Goal: Task Accomplishment & Management: Manage account settings

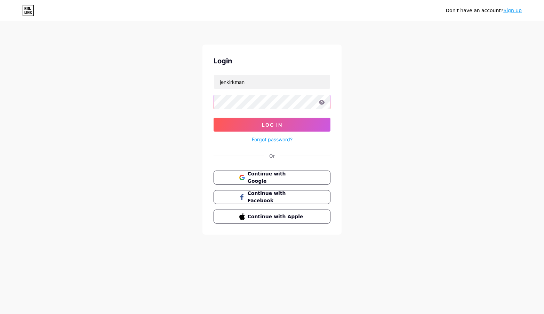
click at [272, 124] on button "Log In" at bounding box center [271, 125] width 117 height 14
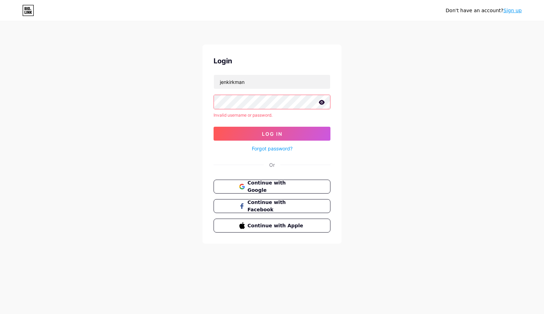
click at [321, 101] on icon at bounding box center [322, 102] width 6 height 5
drag, startPoint x: 255, startPoint y: 76, endPoint x: 271, endPoint y: 80, distance: 16.2
click at [271, 80] on input "jenkirkman" at bounding box center [272, 82] width 116 height 14
type input "[EMAIL_ADDRESS][DOMAIN_NAME]"
click at [272, 134] on button "Log In" at bounding box center [271, 134] width 117 height 14
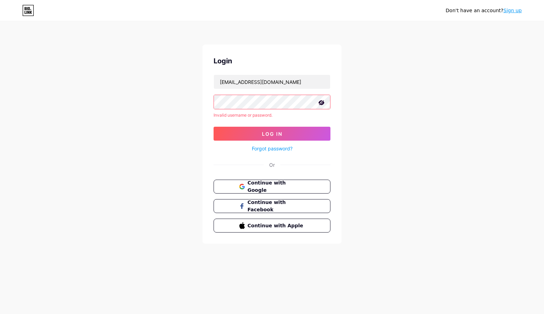
click at [405, 113] on div "Don't have an account? Sign up Login [EMAIL_ADDRESS][DOMAIN_NAME] Invalid usern…" at bounding box center [272, 133] width 544 height 266
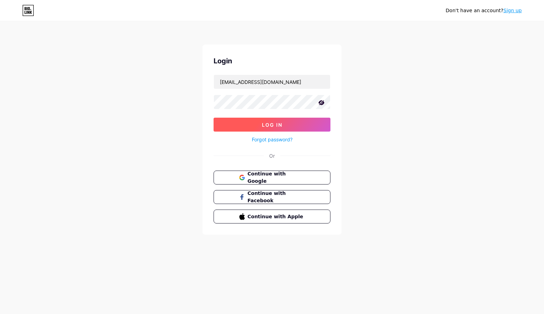
click at [278, 127] on span "Log In" at bounding box center [272, 125] width 21 height 6
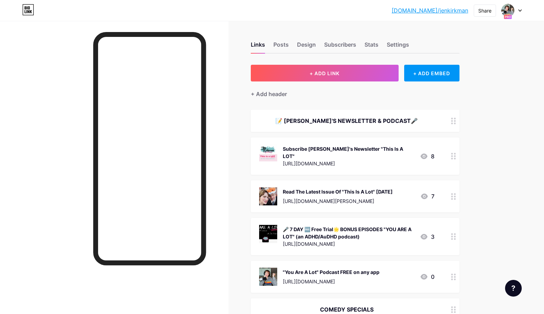
click at [362, 46] on div "Links Posts Design Subscribers Stats Settings" at bounding box center [355, 41] width 209 height 24
click at [375, 44] on div "Stats" at bounding box center [371, 46] width 14 height 13
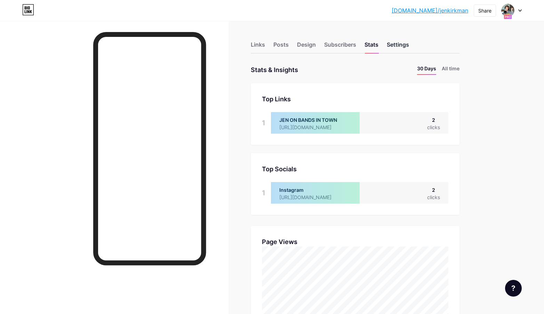
scroll to position [314, 544]
click at [395, 43] on div "Settings" at bounding box center [398, 46] width 22 height 13
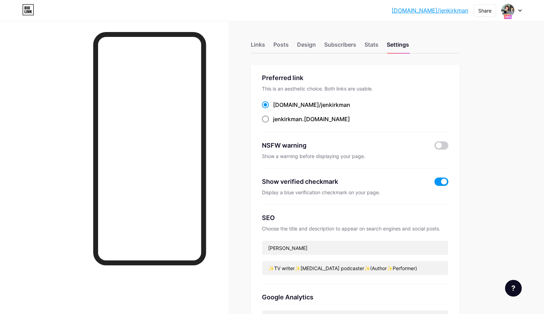
click at [311, 121] on div "jenkirkman .[DOMAIN_NAME]" at bounding box center [311, 119] width 77 height 8
click at [277, 123] on input "jenkirkman .[DOMAIN_NAME]" at bounding box center [275, 125] width 5 height 5
radio input "true"
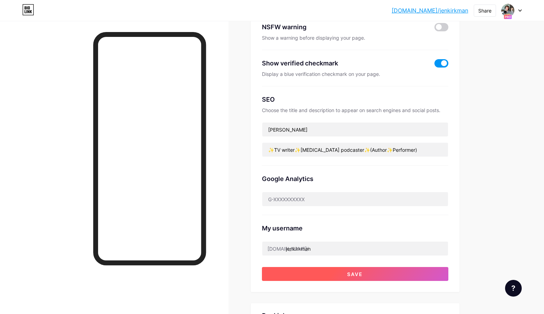
click at [367, 272] on button "Save" at bounding box center [355, 274] width 186 height 14
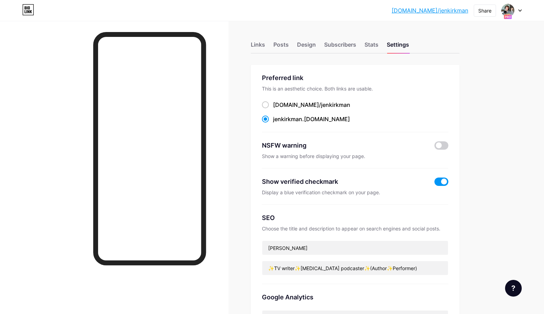
scroll to position [0, 0]
click at [286, 43] on div "Posts" at bounding box center [280, 46] width 15 height 13
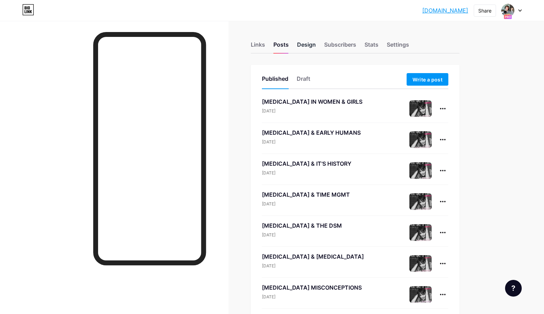
click at [305, 46] on div "Design" at bounding box center [306, 46] width 19 height 13
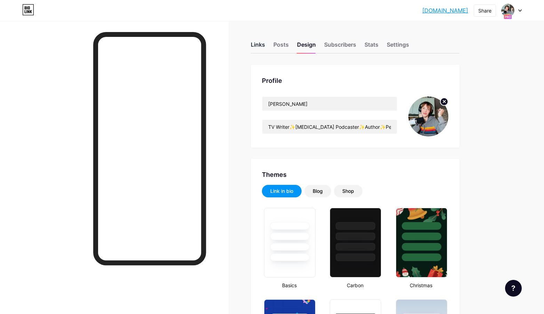
click at [261, 45] on div "Links" at bounding box center [258, 46] width 14 height 13
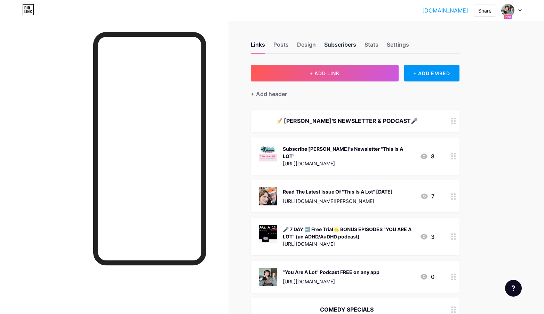
click at [346, 45] on div "Subscribers" at bounding box center [340, 46] width 32 height 13
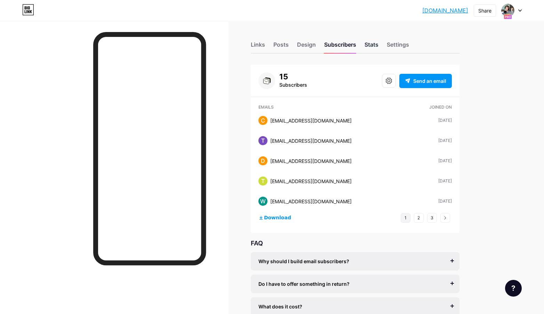
click at [371, 46] on div "Stats" at bounding box center [371, 46] width 14 height 13
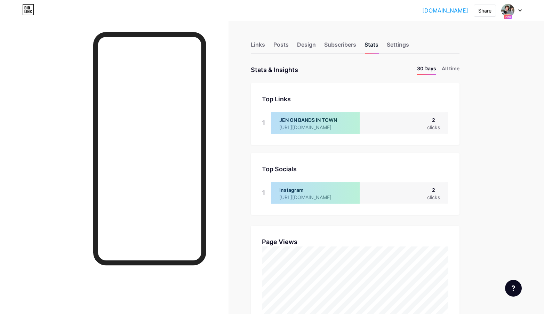
scroll to position [314, 544]
click at [310, 44] on div "Design" at bounding box center [306, 46] width 19 height 13
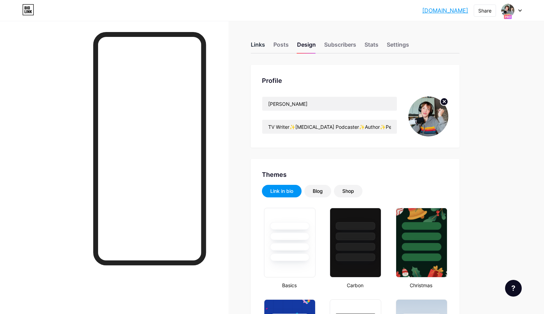
click at [256, 49] on div "Links" at bounding box center [258, 46] width 14 height 13
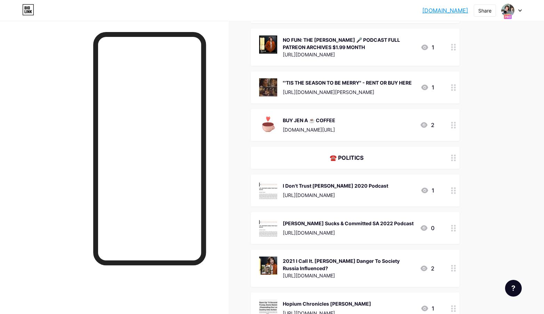
scroll to position [516, 0]
